Goal: Transaction & Acquisition: Purchase product/service

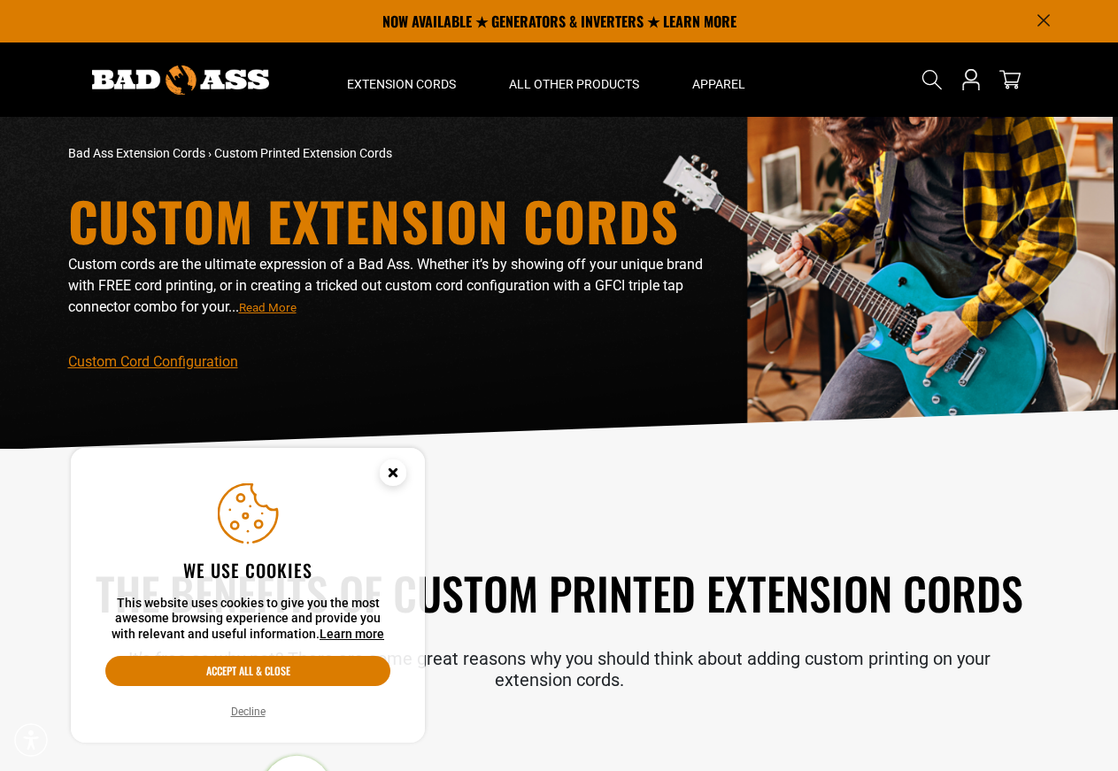
click at [396, 469] on icon "Cookie Consent" at bounding box center [392, 472] width 6 height 6
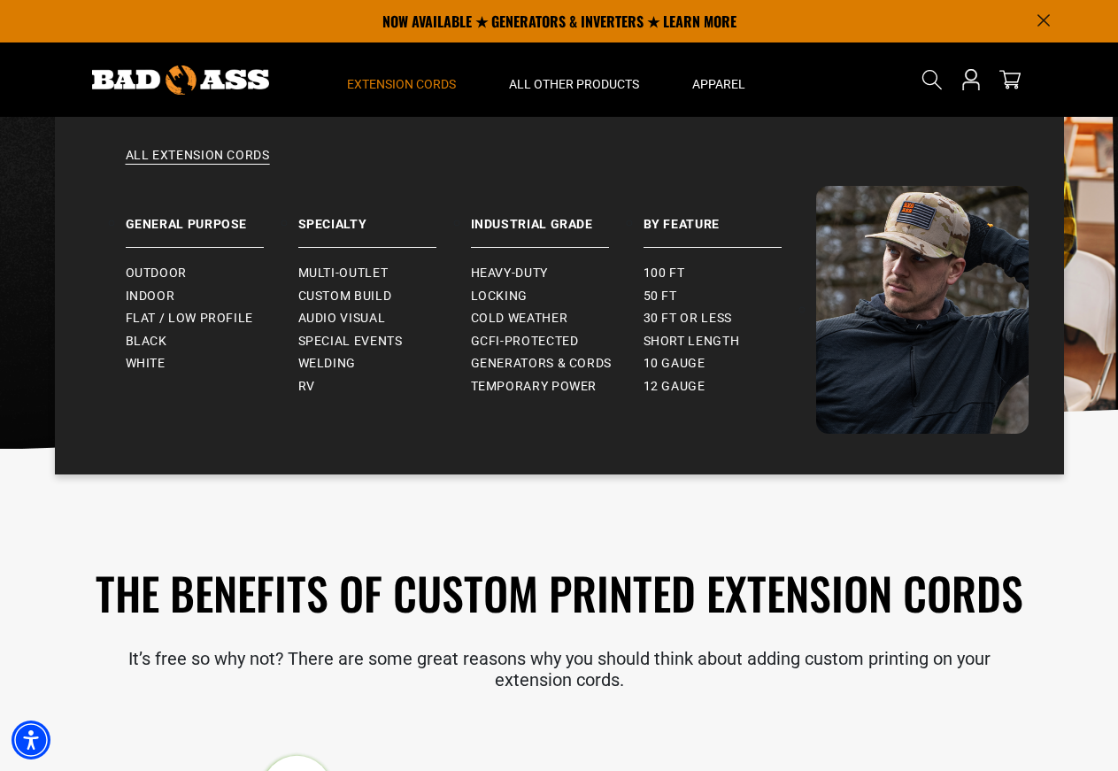
click at [438, 78] on span "Extension Cords" at bounding box center [401, 84] width 109 height 16
click at [354, 272] on span "Multi-Outlet" at bounding box center [343, 274] width 90 height 16
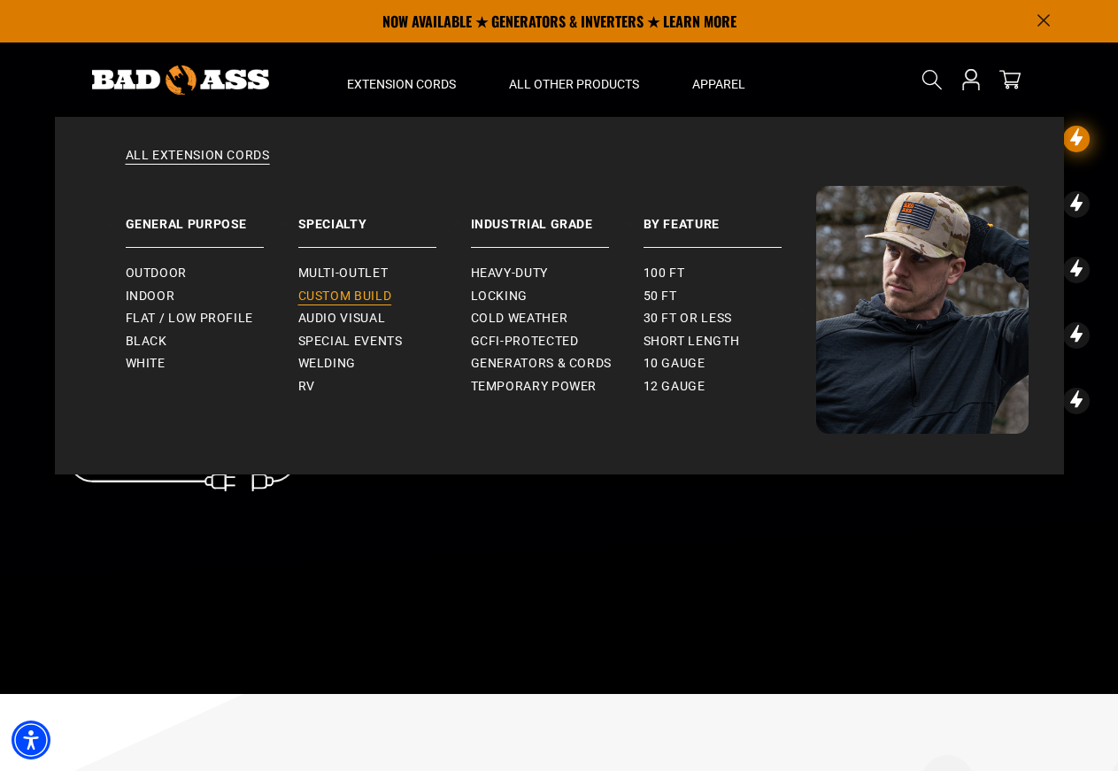
click at [350, 296] on span "Custom Build" at bounding box center [345, 297] width 94 height 16
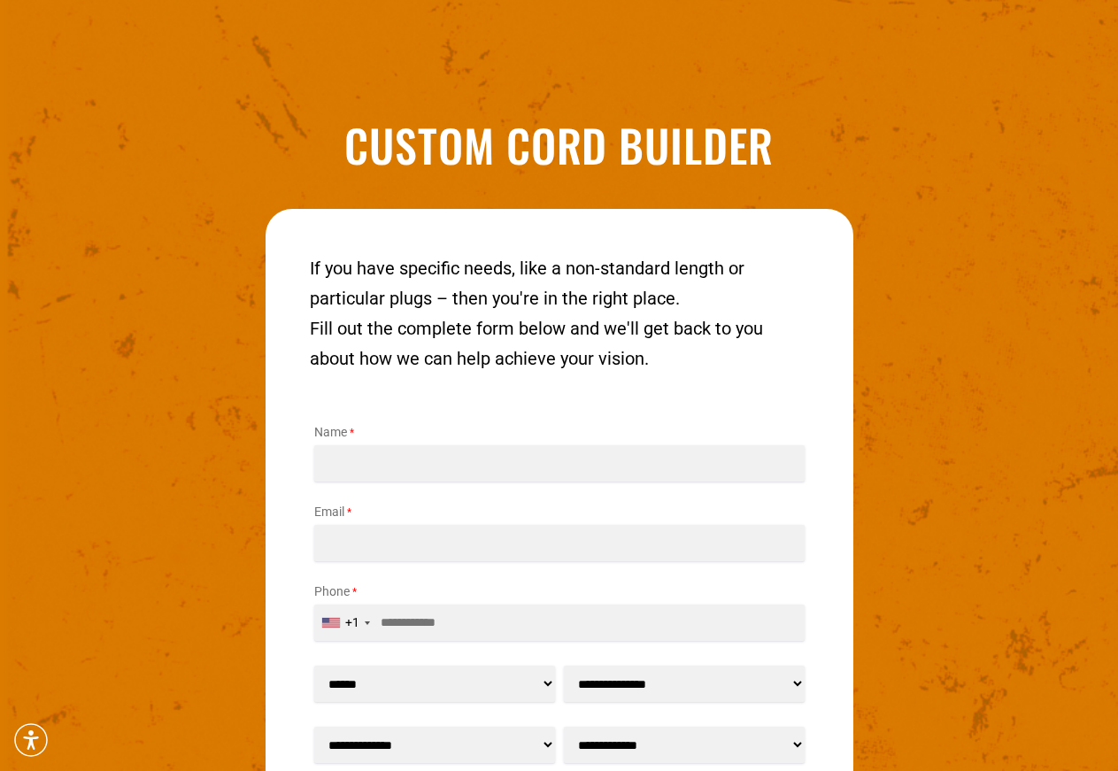
scroll to position [2046, 0]
